Goal: Register for event/course: Sign up to attend an event or enroll in a course

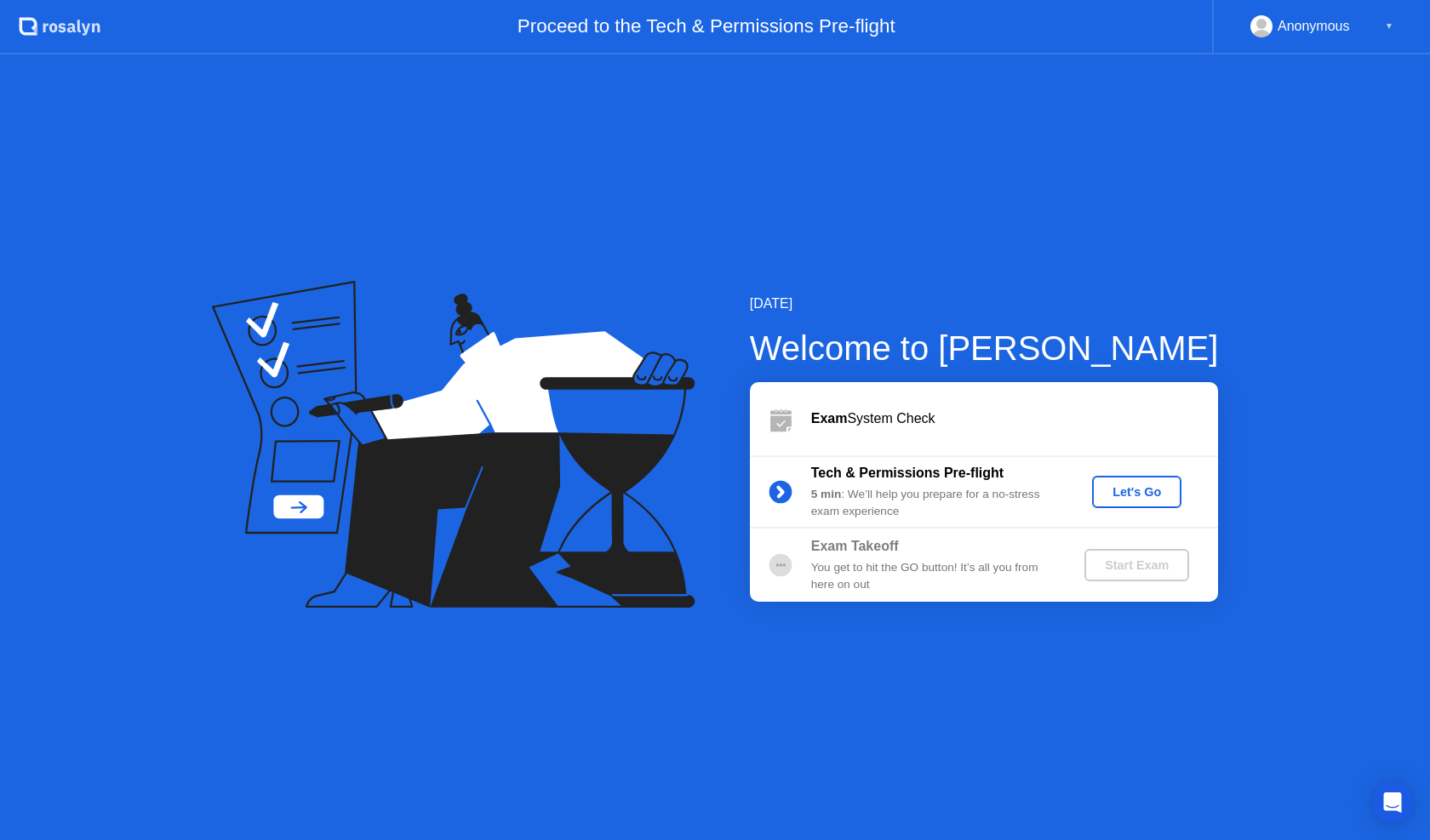
click at [1117, 499] on div "Let's Go" at bounding box center [1136, 492] width 76 height 14
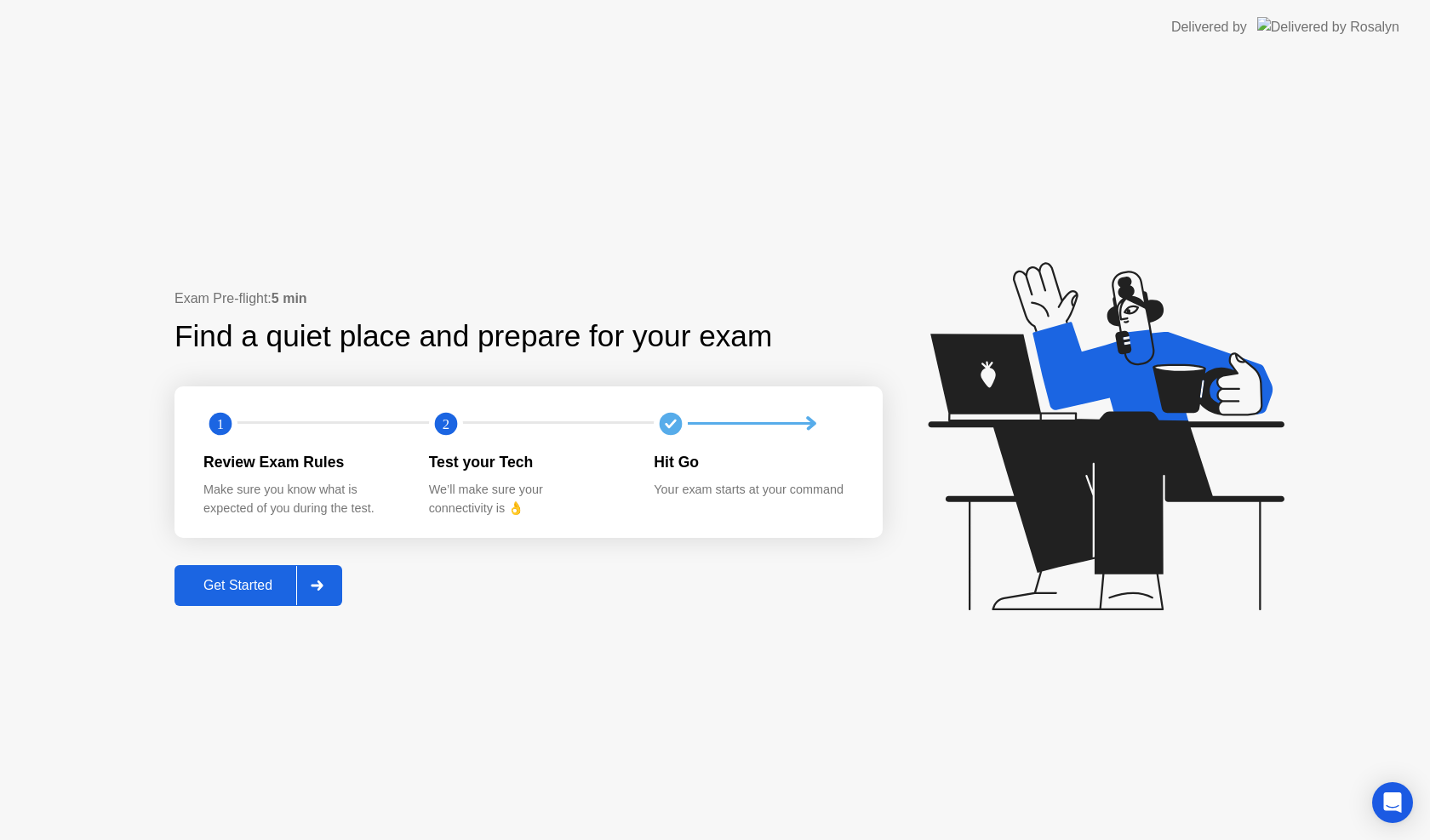
click at [267, 580] on div "Get Started" at bounding box center [238, 586] width 117 height 16
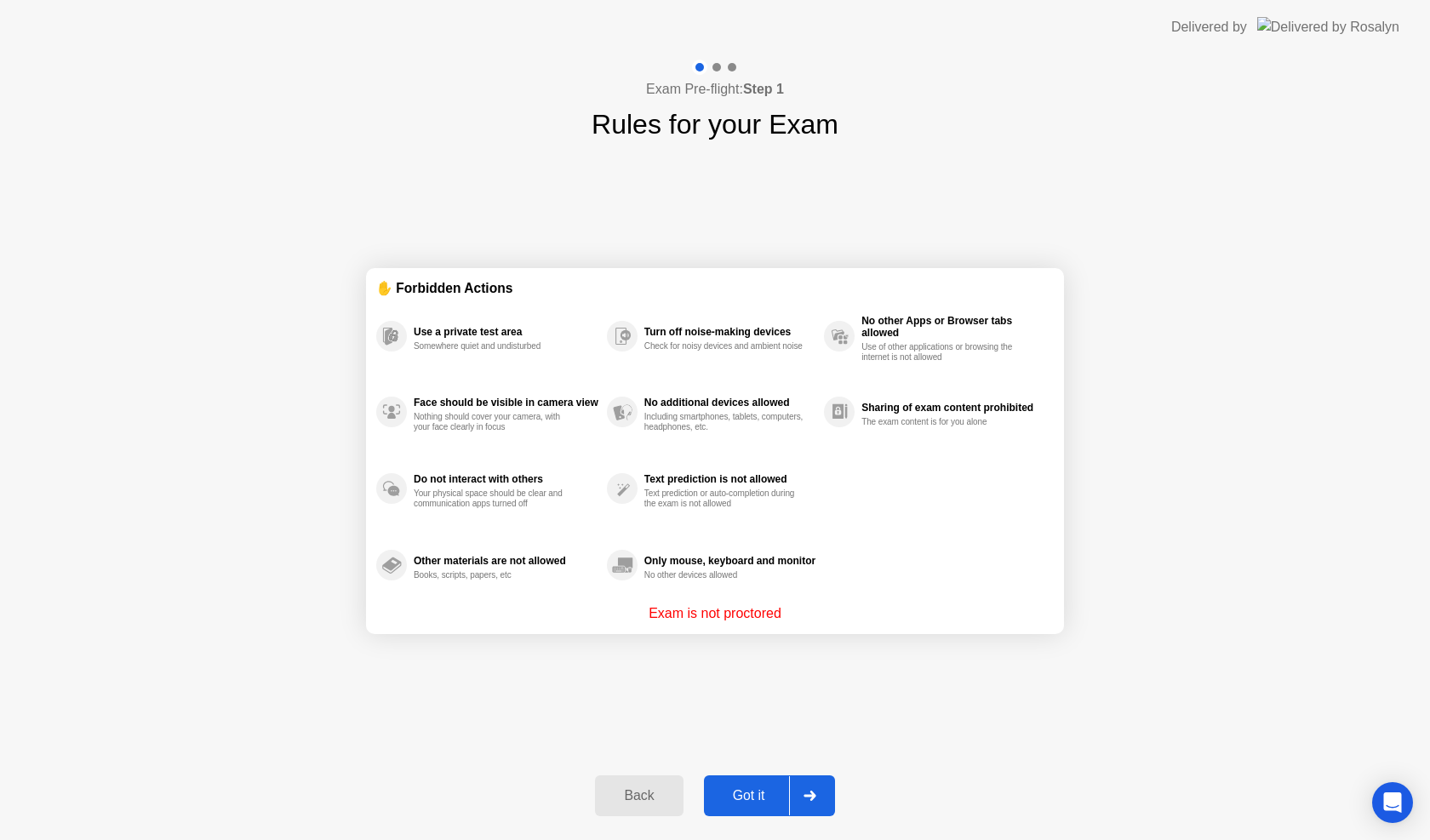
click at [742, 789] on div "Got it" at bounding box center [750, 796] width 80 height 16
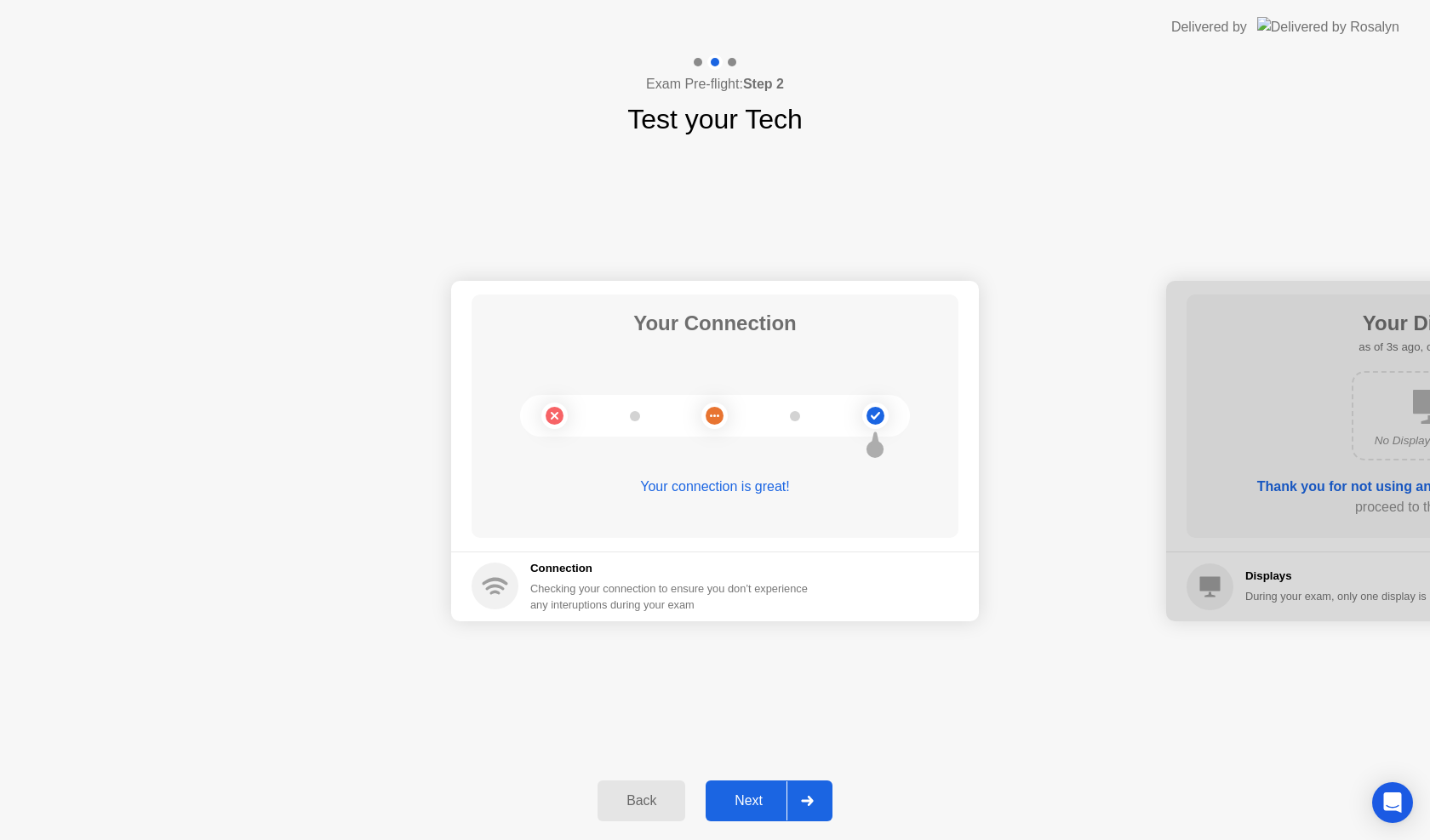
click at [732, 796] on div "Next" at bounding box center [749, 801] width 76 height 16
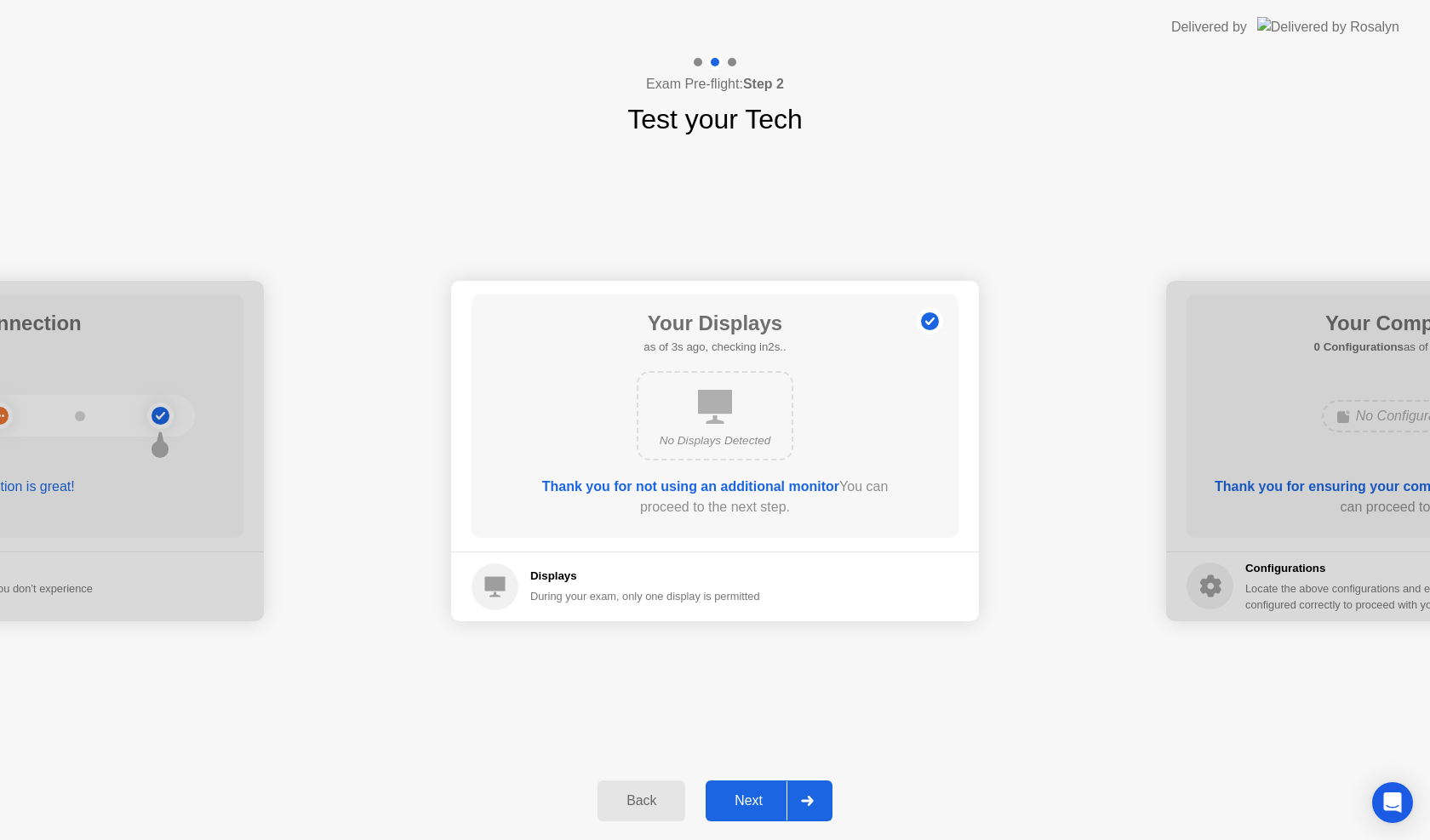
click at [741, 804] on div "Next" at bounding box center [749, 801] width 76 height 16
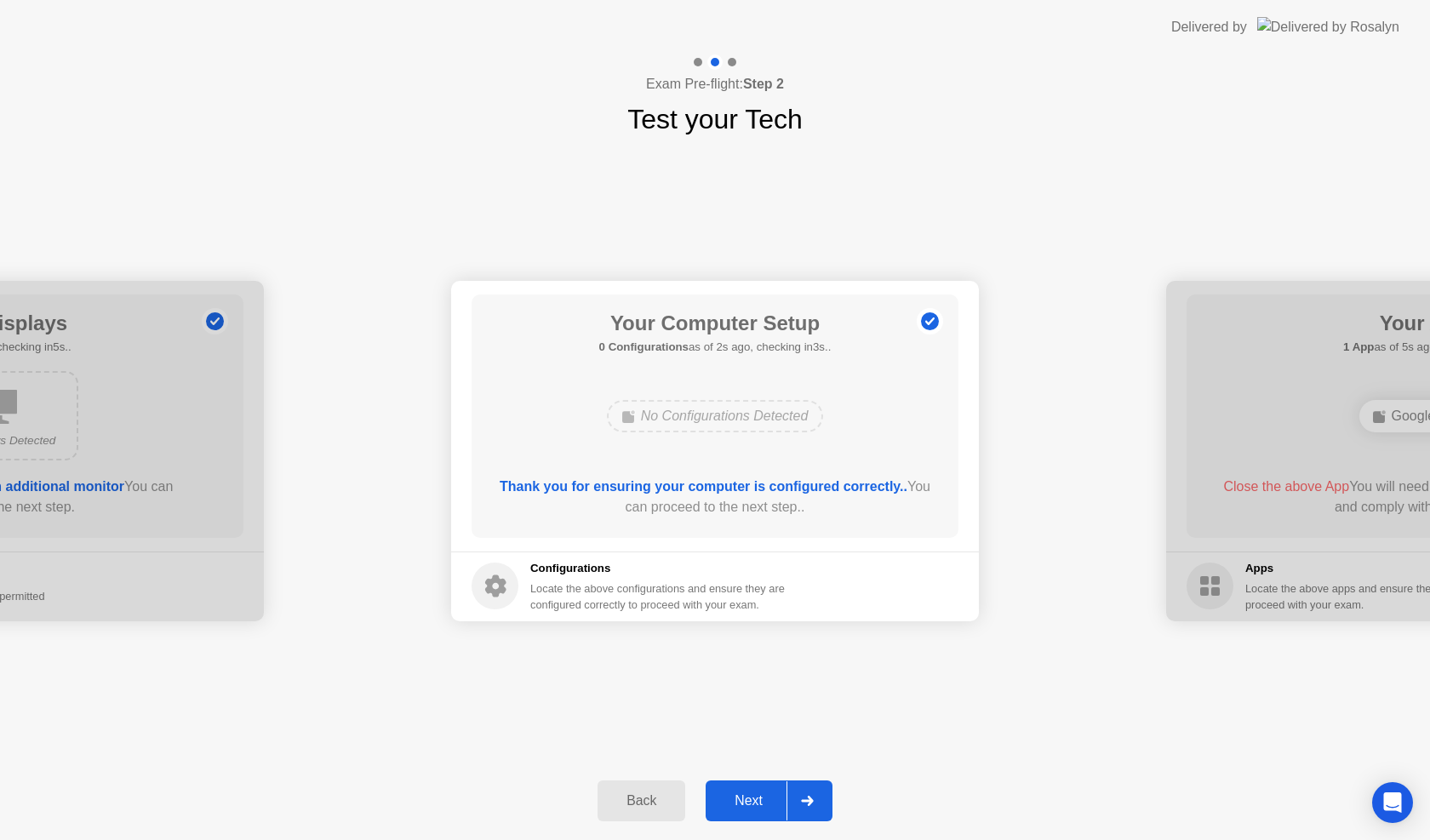
click at [742, 793] on div "Next" at bounding box center [749, 801] width 76 height 16
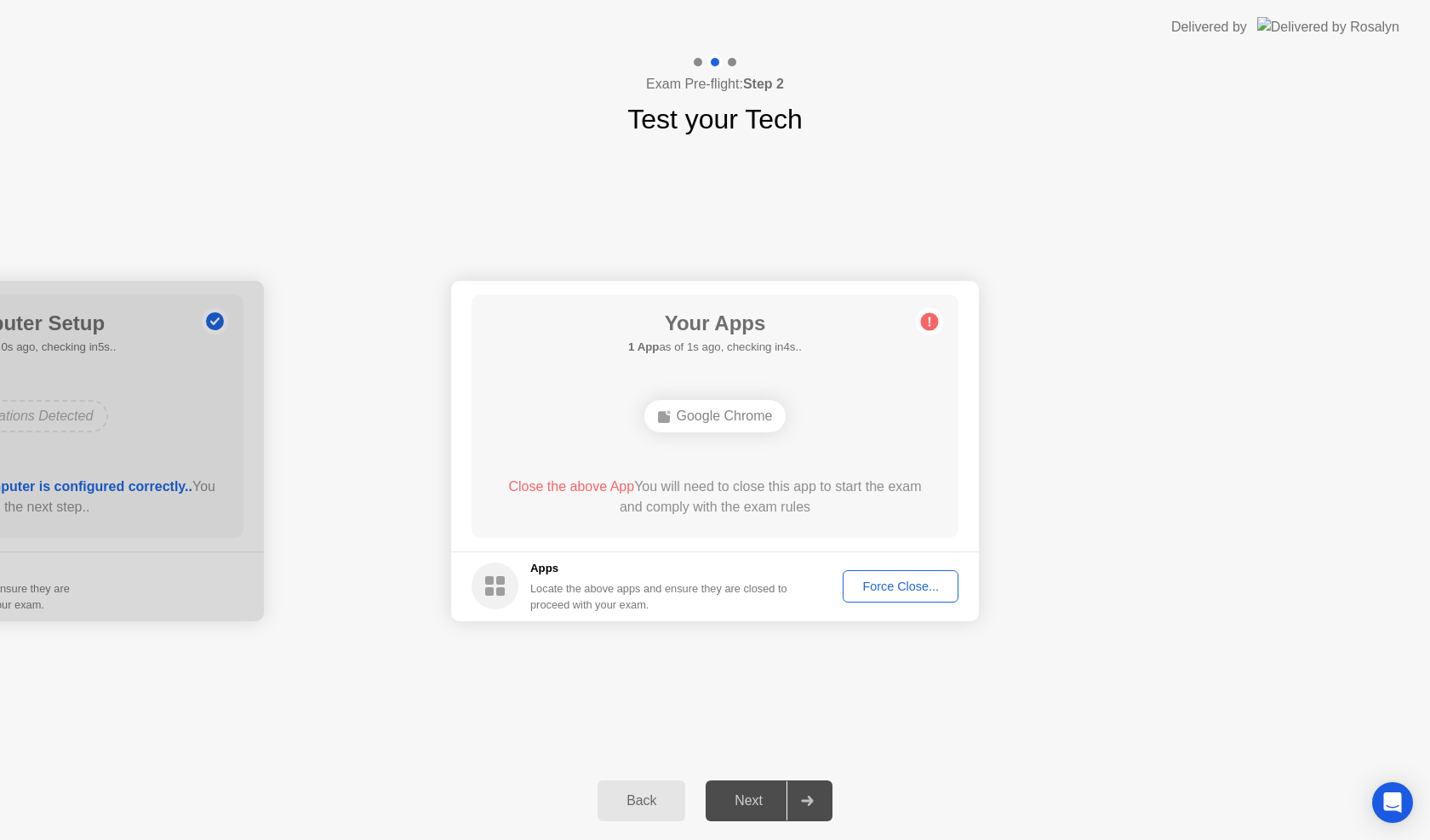
click at [891, 582] on div "Force Close..." at bounding box center [901, 586] width 104 height 14
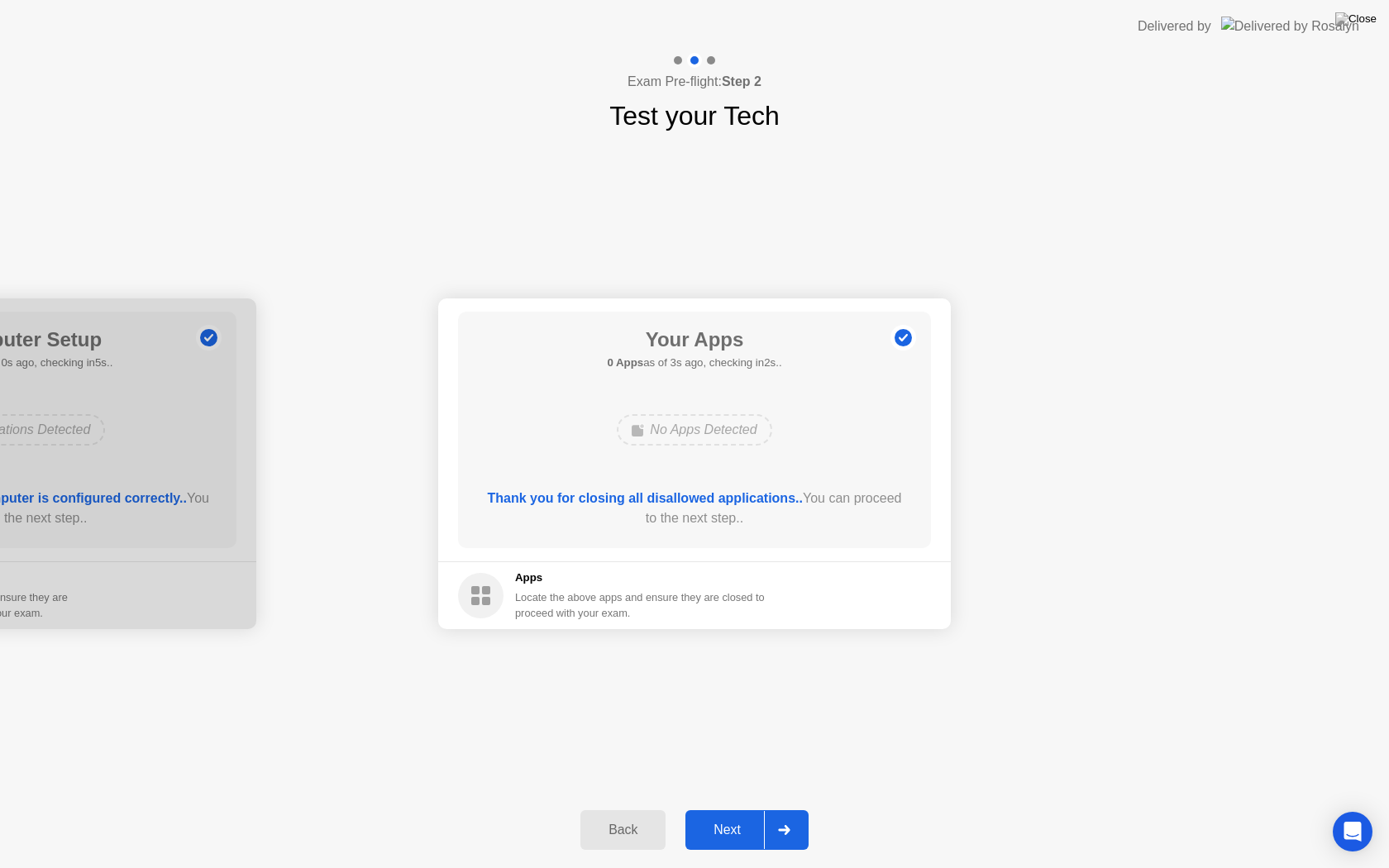
click at [781, 816] on div at bounding box center [784, 830] width 40 height 38
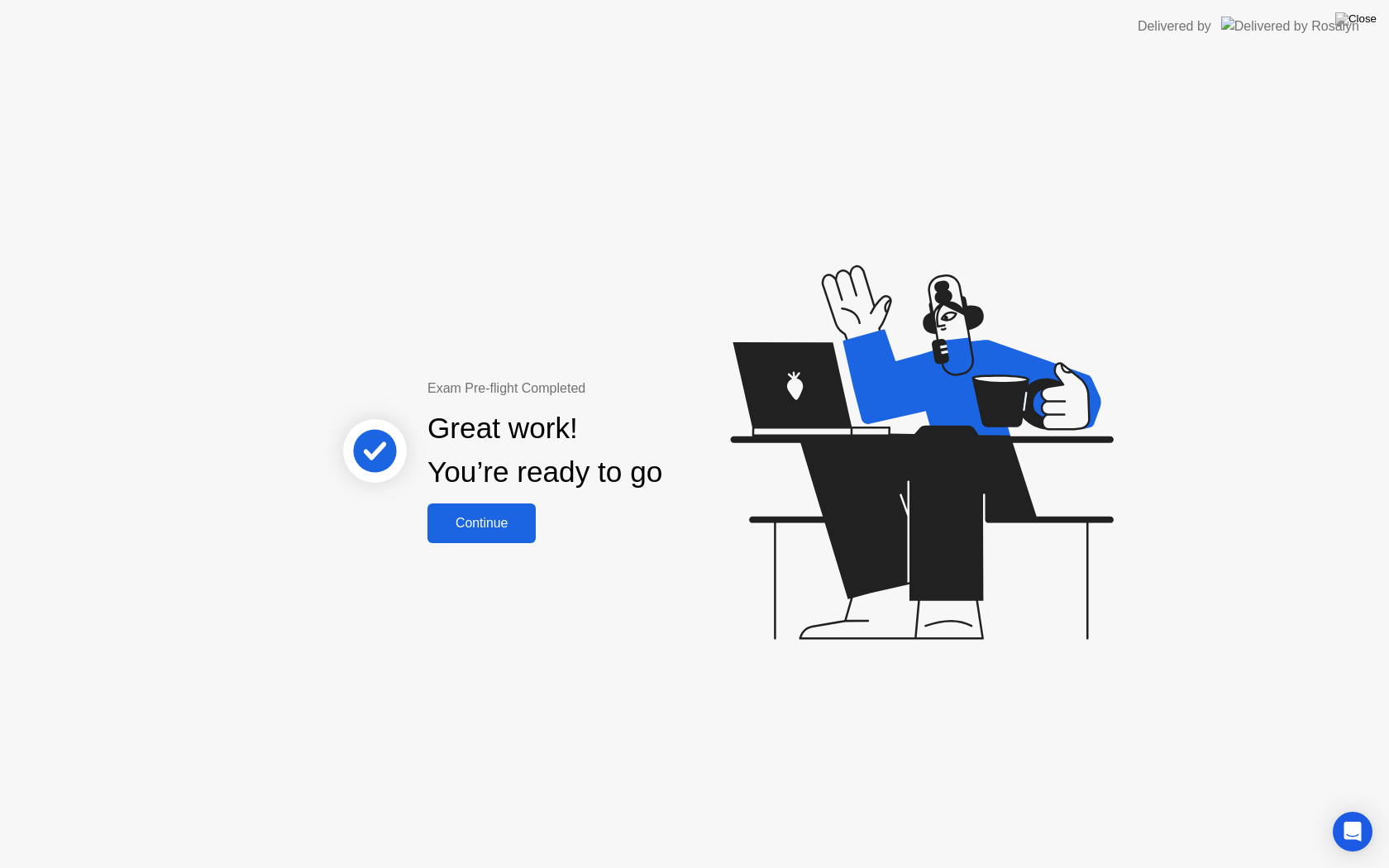
click at [528, 529] on div "Continue" at bounding box center [481, 523] width 98 height 15
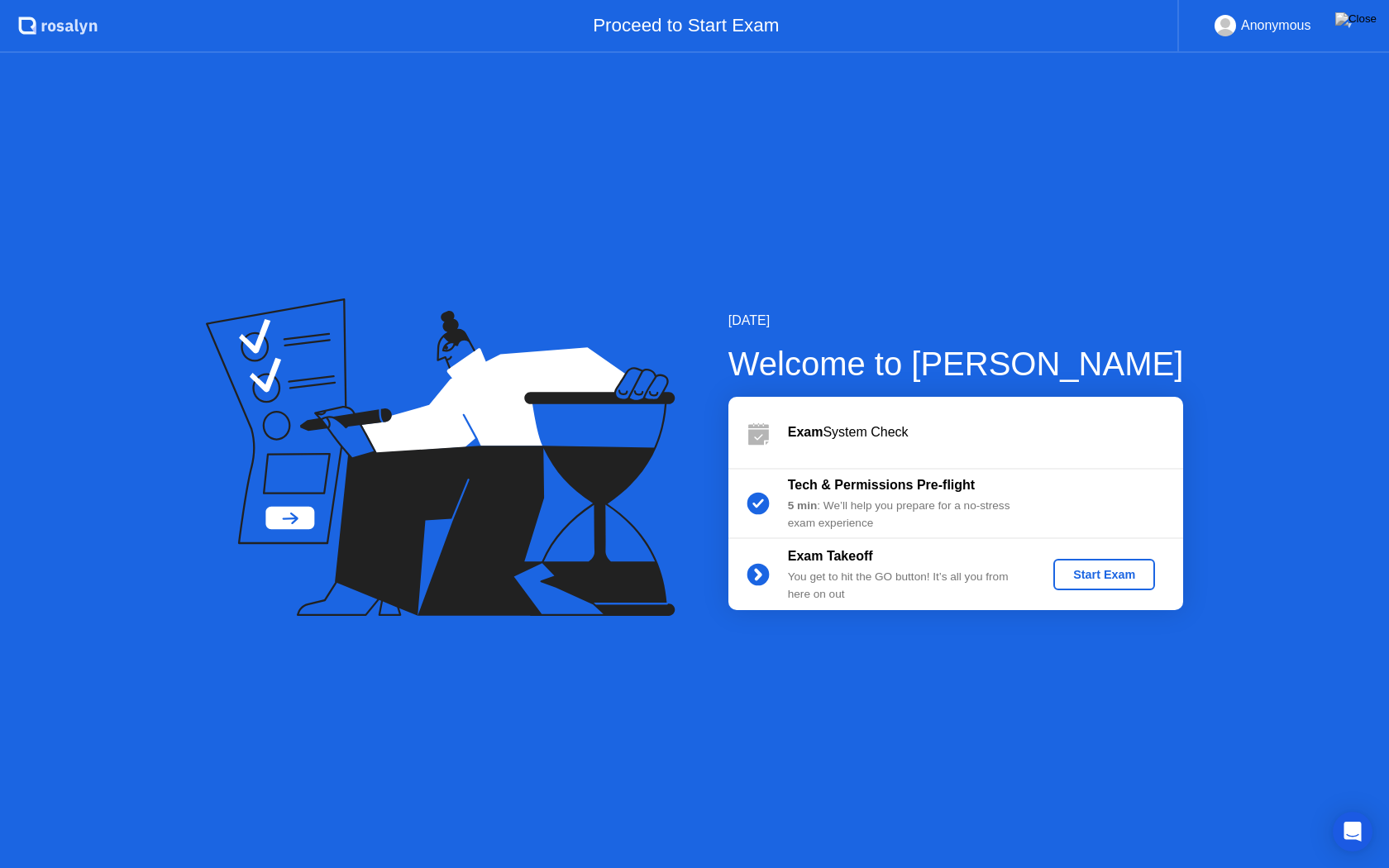
click at [877, 485] on b "Tech & Permissions Pre-flight" at bounding box center [881, 485] width 187 height 14
click at [1116, 580] on div "Start Exam" at bounding box center [1105, 574] width 89 height 13
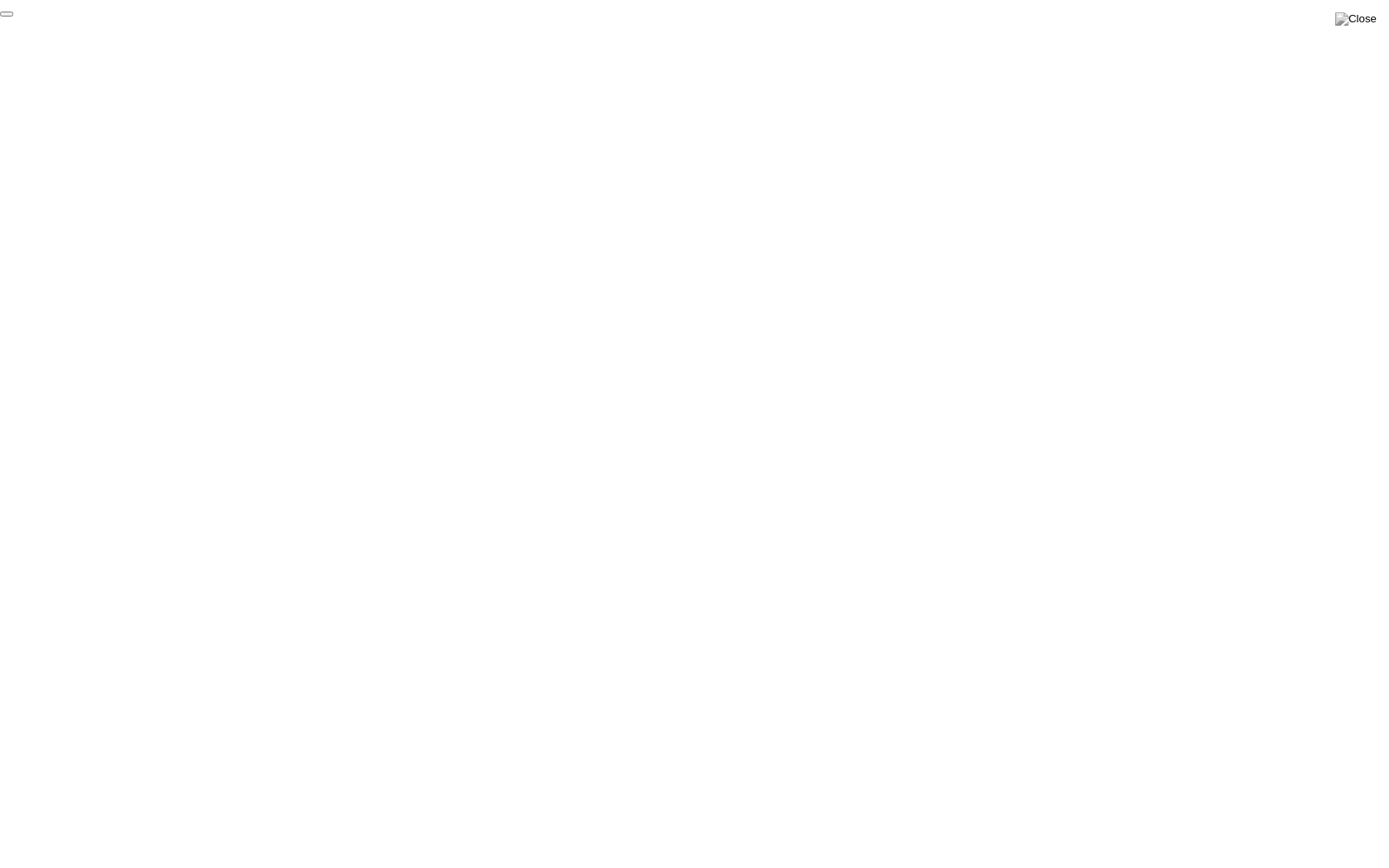
click div "End Proctoring Session"
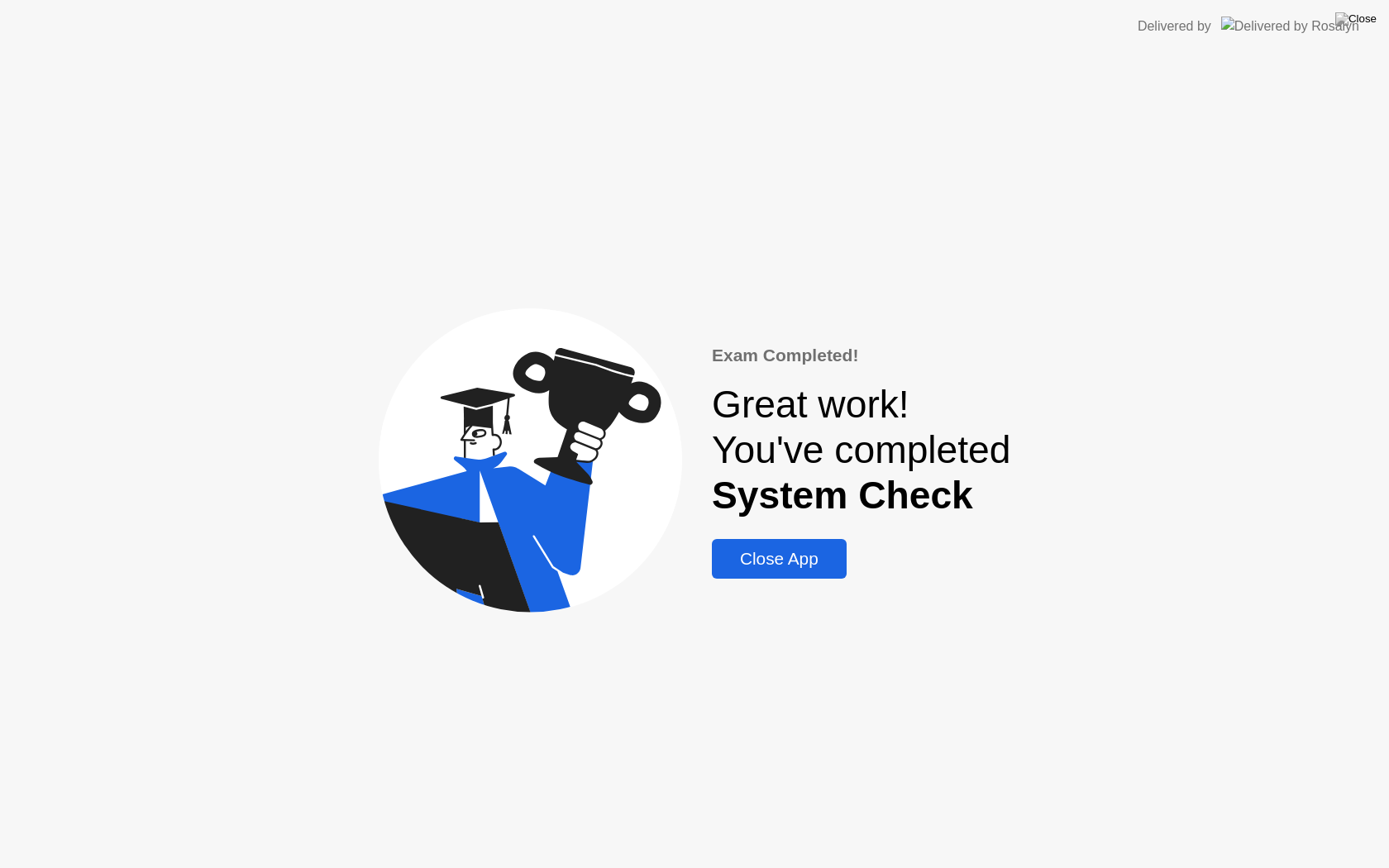
click at [812, 559] on div "Close App" at bounding box center [779, 559] width 125 height 19
